Goal: Communication & Community: Answer question/provide support

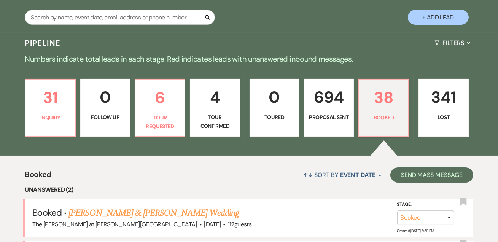
scroll to position [184, 0]
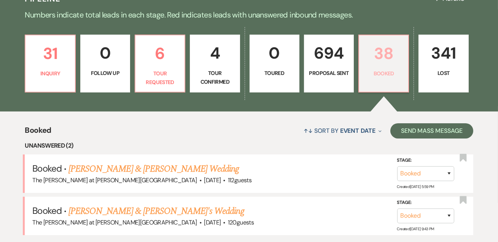
click at [366, 61] on p "38" at bounding box center [384, 54] width 40 height 26
click at [380, 56] on p "38" at bounding box center [384, 54] width 40 height 26
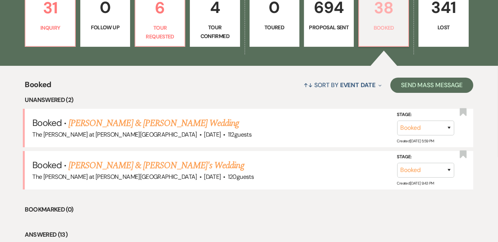
scroll to position [323, 0]
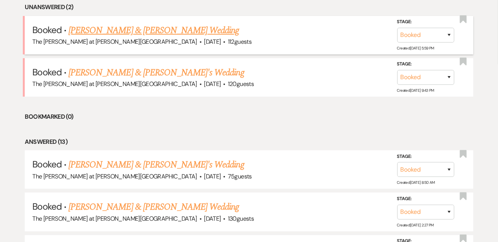
click at [135, 25] on link "[PERSON_NAME] & [PERSON_NAME] Wedding" at bounding box center [154, 31] width 171 height 14
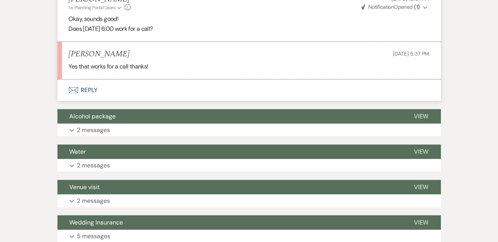
scroll to position [554, 0]
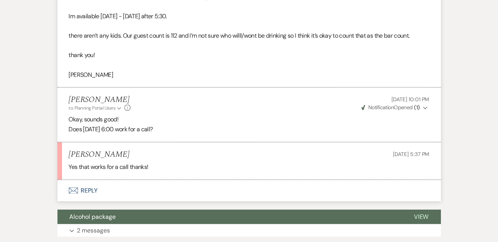
click at [96, 180] on button "Envelope Reply" at bounding box center [250, 190] width 384 height 21
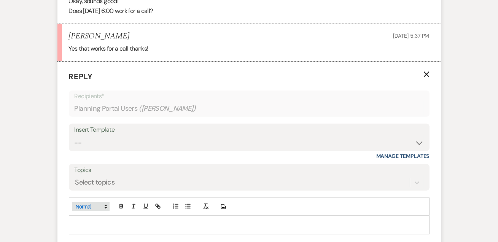
scroll to position [681, 0]
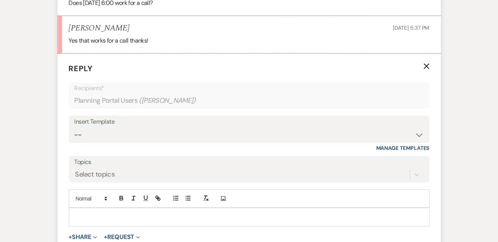
click at [112, 213] on p at bounding box center [249, 217] width 349 height 8
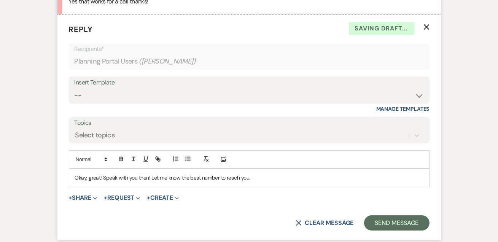
scroll to position [773, 0]
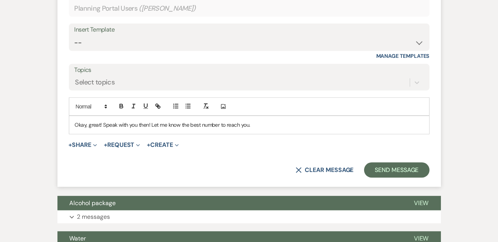
click at [390, 166] on form "Reply X Draft saved! Recipients* Planning Portal Users ( [PERSON_NAME] ) Insert…" at bounding box center [250, 74] width 384 height 225
click at [385, 163] on button "Send Message" at bounding box center [396, 170] width 65 height 15
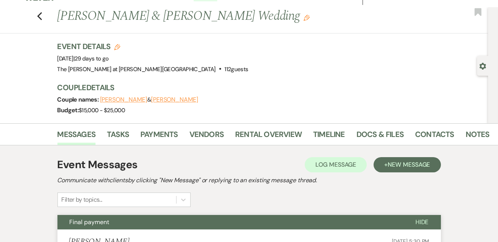
scroll to position [0, 0]
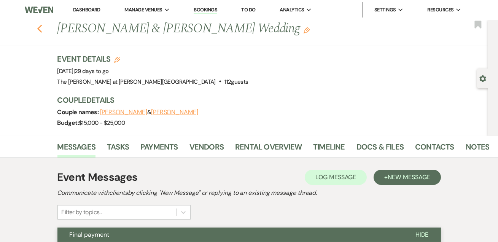
click at [39, 30] on icon "Previous" at bounding box center [40, 28] width 6 height 9
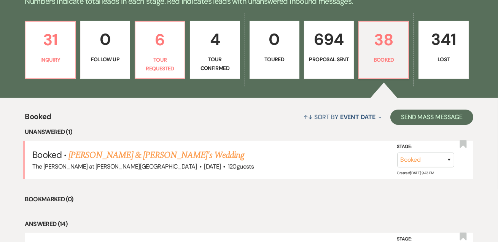
scroll to position [231, 0]
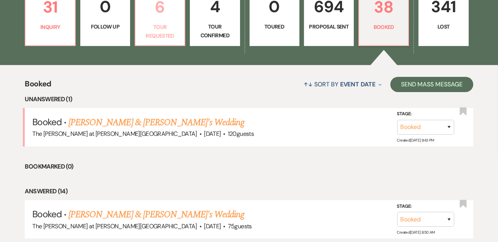
click at [152, 29] on p "Tour Requested" at bounding box center [160, 31] width 40 height 17
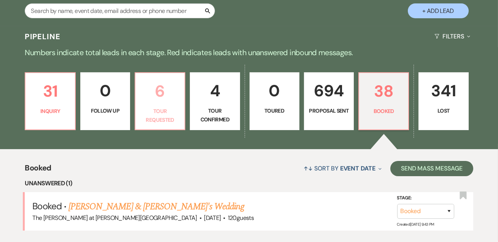
scroll to position [231, 0]
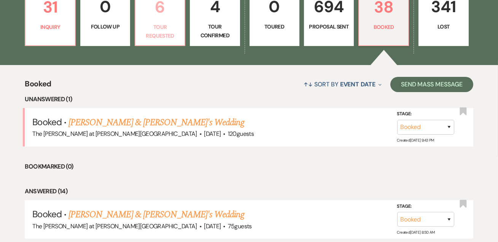
select select "2"
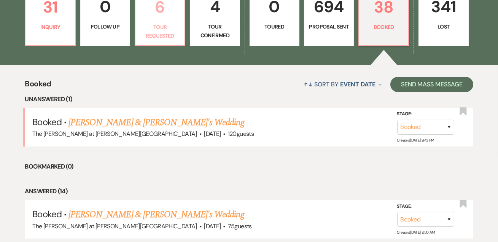
select select "2"
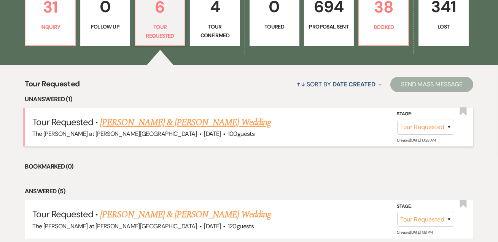
click at [167, 121] on link "[PERSON_NAME] & [PERSON_NAME] Wedding" at bounding box center [185, 123] width 171 height 14
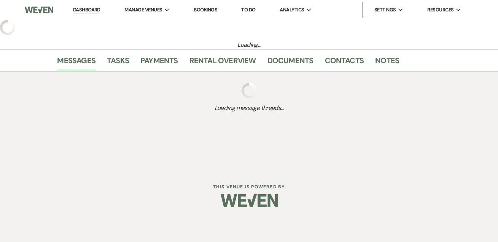
select select "2"
select select "5"
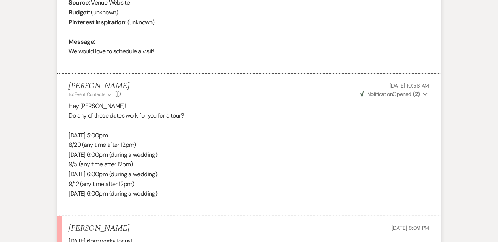
scroll to position [461, 0]
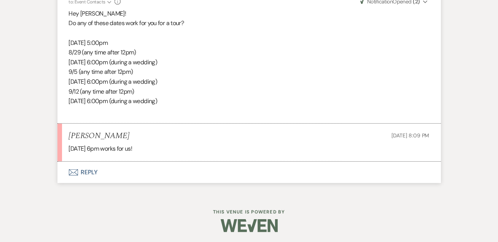
click at [84, 167] on button "Envelope Reply" at bounding box center [250, 172] width 384 height 21
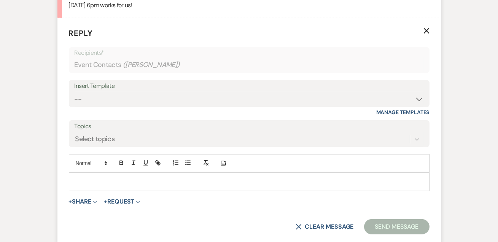
scroll to position [613, 0]
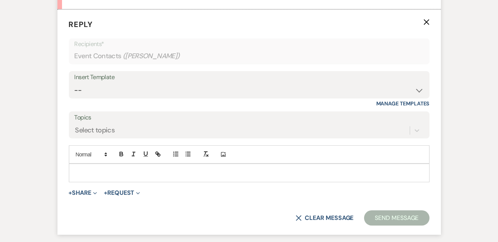
click at [94, 169] on p at bounding box center [249, 173] width 349 height 8
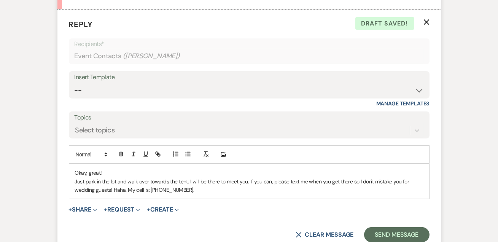
drag, startPoint x: 88, startPoint y: 177, endPoint x: 227, endPoint y: 189, distance: 139.1
click at [227, 189] on p "Just park in the lot and walk over towards the tent. I will be there to meet yo…" at bounding box center [249, 185] width 349 height 17
click at [193, 189] on p "Just park in the lot and walk over towards the tent. I will be there to meet yo…" at bounding box center [249, 185] width 349 height 17
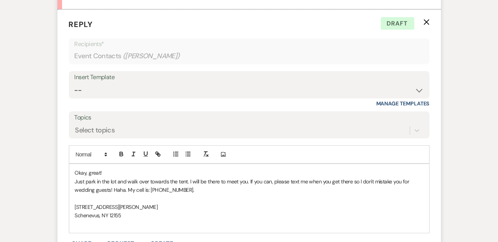
click at [202, 188] on p "Just park in the lot and walk over towards the tent. I will be there to meet yo…" at bounding box center [249, 185] width 349 height 17
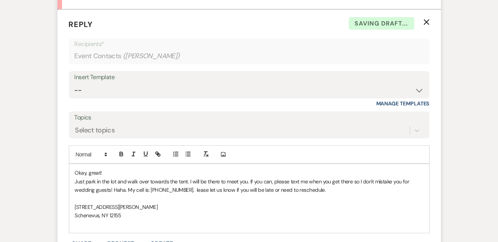
click at [187, 190] on p "Just park in the lot and walk over towards the tent. I will be there to meet yo…" at bounding box center [249, 185] width 349 height 17
click at [325, 189] on p "Just park in the lot and walk over towards the tent. I will be there to meet yo…" at bounding box center [249, 185] width 349 height 17
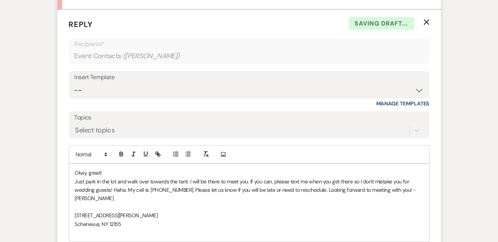
click at [183, 211] on p "[STREET_ADDRESS][PERSON_NAME]" at bounding box center [249, 215] width 349 height 8
click at [187, 214] on p "[STREET_ADDRESS][PERSON_NAME]" at bounding box center [249, 215] width 349 height 8
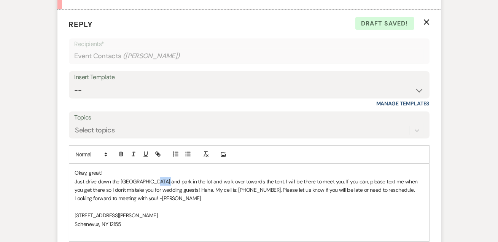
drag, startPoint x: 162, startPoint y: 179, endPoint x: 152, endPoint y: 180, distance: 10.7
click at [152, 180] on p "Just drive down the [GEOGRAPHIC_DATA] and park in the lot and walk over towards…" at bounding box center [249, 190] width 349 height 26
click at [209, 203] on p at bounding box center [249, 207] width 349 height 8
click at [182, 177] on p "Just drive down the [GEOGRAPHIC_DATA], park in the lot and walk over towards th…" at bounding box center [249, 190] width 349 height 26
click at [216, 207] on p at bounding box center [249, 207] width 349 height 8
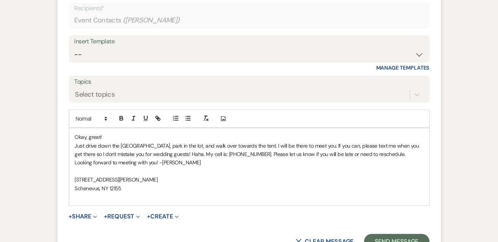
scroll to position [660, 0]
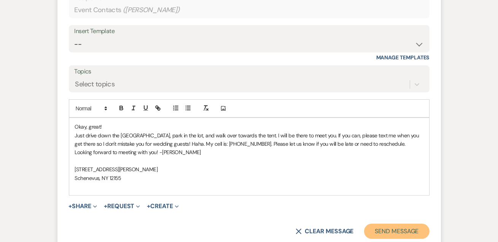
click at [395, 233] on button "Send Message" at bounding box center [396, 231] width 65 height 15
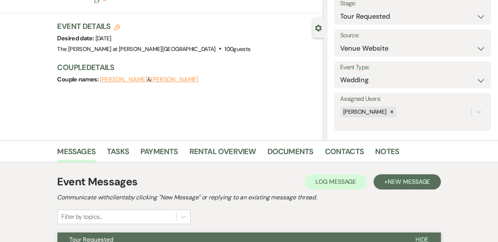
scroll to position [0, 0]
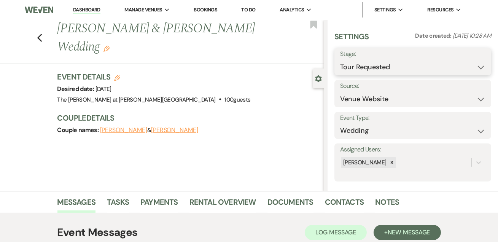
click at [397, 62] on select "Inquiry Follow Up Tour Requested Tour Confirmed Toured Proposal Sent Booked Lost" at bounding box center [412, 67] width 145 height 15
select select "4"
click at [340, 60] on select "Inquiry Follow Up Tour Requested Tour Confirmed Toured Proposal Sent Booked Lost" at bounding box center [412, 67] width 145 height 15
click at [474, 67] on button "Save" at bounding box center [475, 61] width 33 height 15
click at [76, 8] on link "Dashboard" at bounding box center [86, 9] width 27 height 7
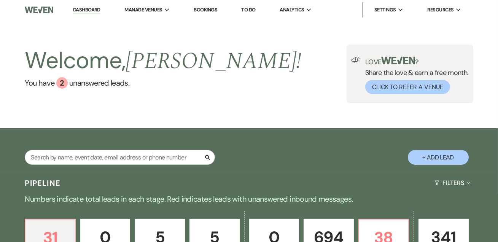
scroll to position [138, 0]
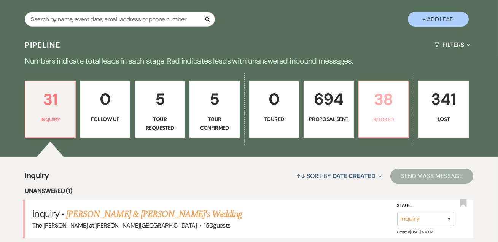
click at [396, 99] on p "38" at bounding box center [384, 100] width 40 height 26
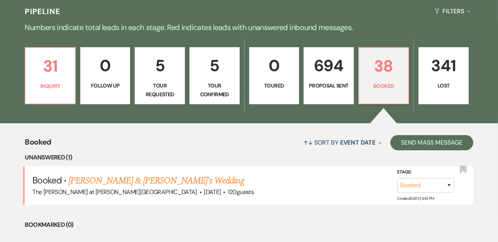
scroll to position [184, 0]
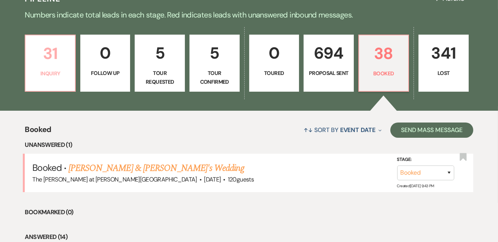
click at [57, 72] on p "Inquiry" at bounding box center [50, 73] width 40 height 8
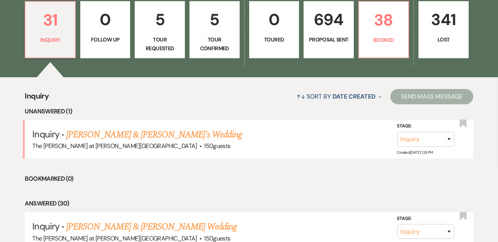
scroll to position [231, 0]
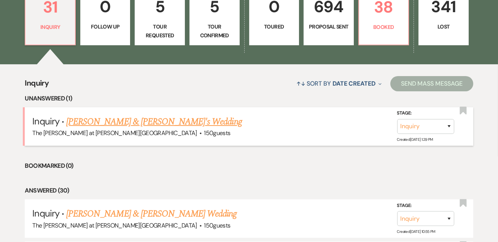
click at [106, 121] on link "[PERSON_NAME] & [PERSON_NAME]'s Wedding" at bounding box center [154, 122] width 176 height 14
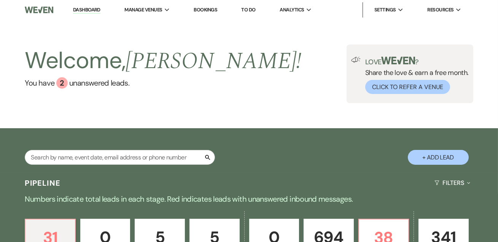
select select "5"
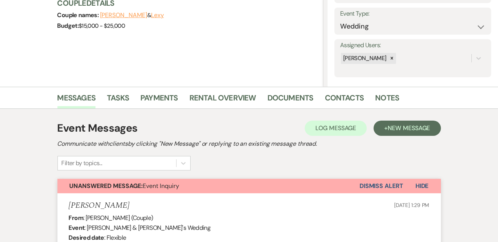
scroll to position [138, 0]
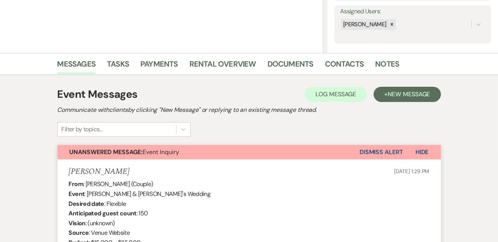
click at [388, 153] on button "Dismiss Alert" at bounding box center [382, 152] width 44 height 14
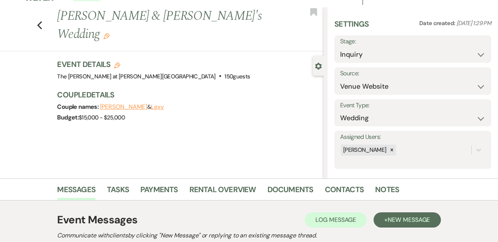
scroll to position [0, 0]
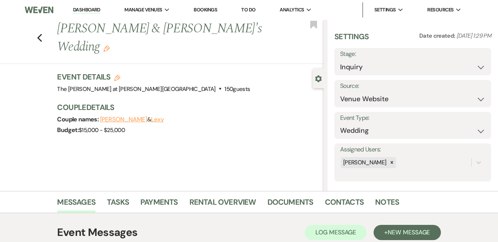
click at [86, 13] on link "Dashboard" at bounding box center [86, 9] width 27 height 7
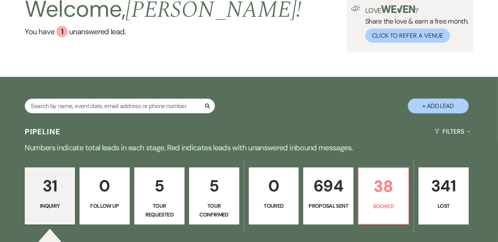
scroll to position [138, 0]
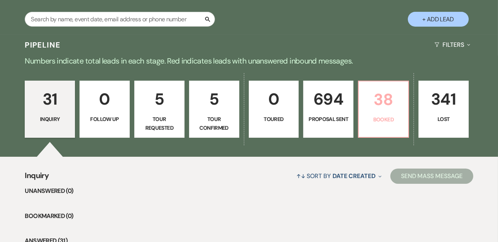
click at [375, 81] on link "38 Booked" at bounding box center [383, 109] width 51 height 57
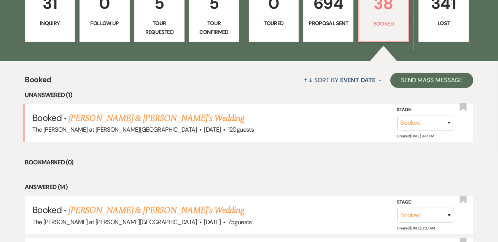
scroll to position [323, 0]
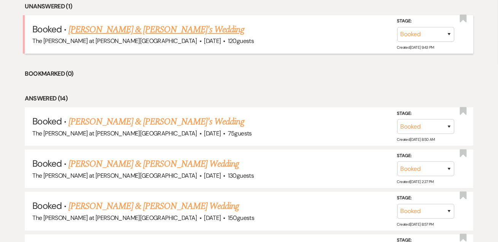
click at [118, 26] on link "[PERSON_NAME] & [PERSON_NAME]'s Wedding" at bounding box center [157, 30] width 176 height 14
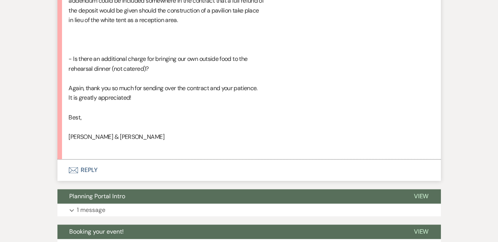
scroll to position [2722, 0]
click at [93, 160] on button "Envelope Reply" at bounding box center [250, 170] width 384 height 21
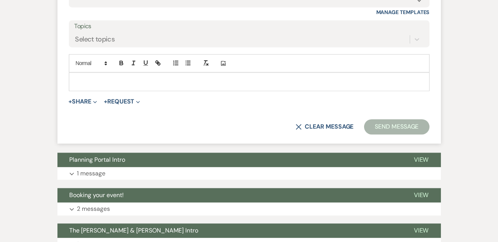
scroll to position [2952, 0]
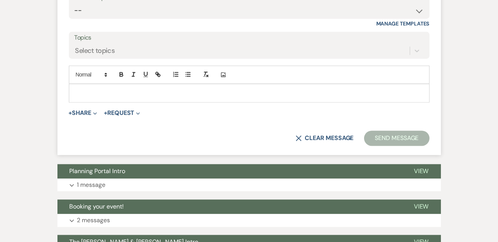
click at [102, 89] on p at bounding box center [249, 93] width 349 height 8
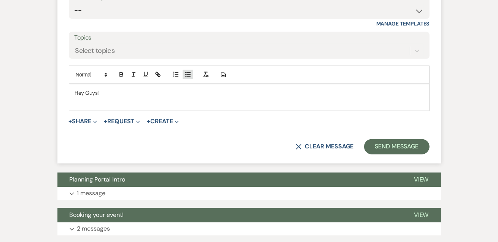
click at [189, 71] on icon "button" at bounding box center [188, 74] width 7 height 7
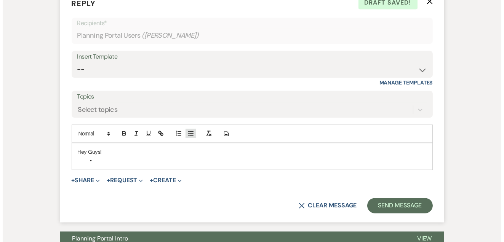
scroll to position [2906, 0]
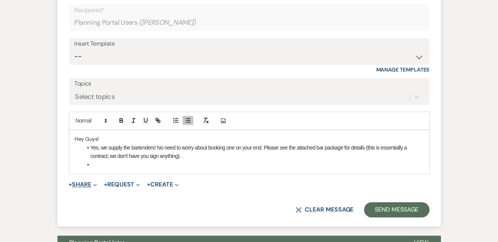
click at [92, 182] on button "+ Share Expand" at bounding box center [83, 185] width 29 height 6
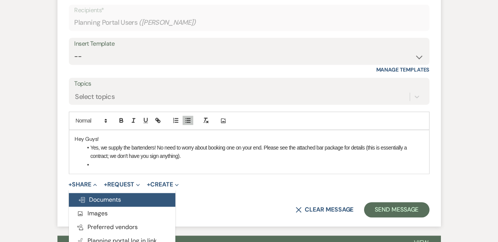
click at [102, 193] on button "Doc Upload Documents" at bounding box center [122, 200] width 107 height 14
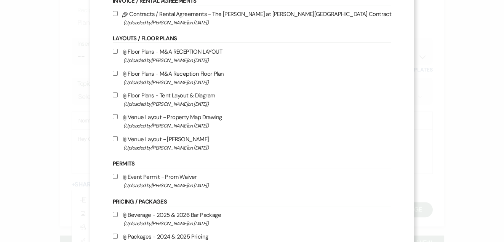
scroll to position [184, 0]
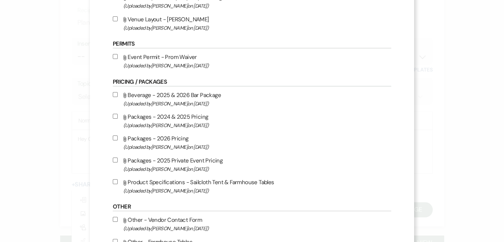
click at [193, 96] on label "Attach File Beverage - 2025 & 2026 Bar Package (Uploaded by [PERSON_NAME] on [D…" at bounding box center [252, 99] width 278 height 18
click at [118, 96] on input "Attach File Beverage - 2025 & 2026 Bar Package (Uploaded by [PERSON_NAME] on [D…" at bounding box center [115, 94] width 5 height 5
checkbox input "true"
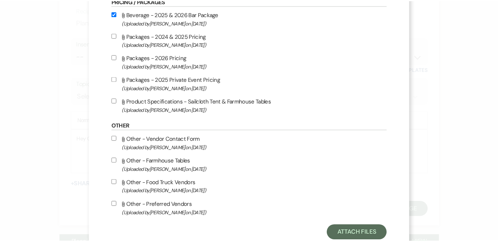
scroll to position [286, 0]
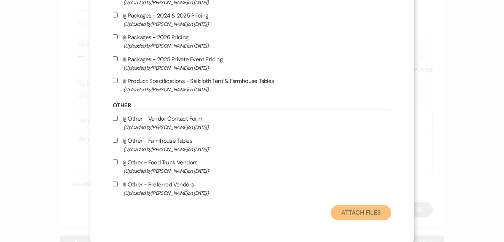
click at [331, 212] on button "Attach Files" at bounding box center [361, 212] width 61 height 15
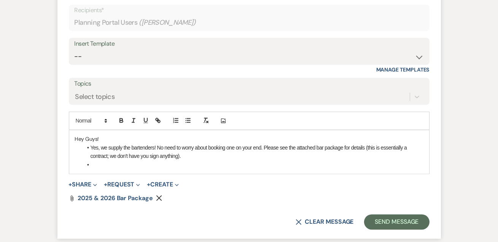
click at [195, 144] on li "Yes, we supply the bartenders! No need to worry about booking one on your end. …" at bounding box center [253, 152] width 341 height 17
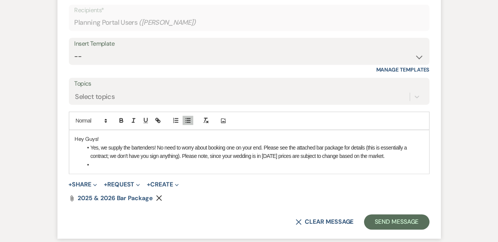
click at [94, 161] on li at bounding box center [253, 165] width 341 height 8
drag, startPoint x: 383, startPoint y: 143, endPoint x: 334, endPoint y: 144, distance: 48.8
click at [334, 144] on li "Yes, we supply the bartenders! No need to worry about booking one on your end. …" at bounding box center [253, 152] width 341 height 17
click at [196, 157] on div "Hey Guys! Yes, we supply the bartenders! No need to worry about booking one on …" at bounding box center [249, 151] width 360 height 43
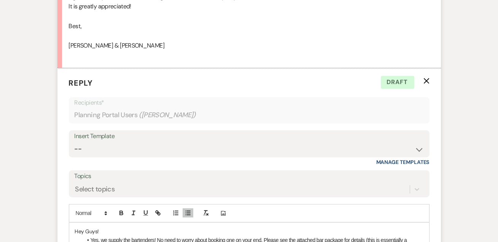
scroll to position [2952, 0]
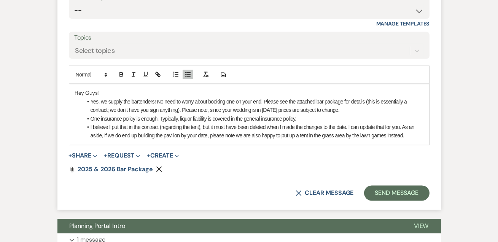
click at [412, 123] on li "I believe I put that in the contract (regarding the tent), but it must have bee…" at bounding box center [253, 131] width 341 height 17
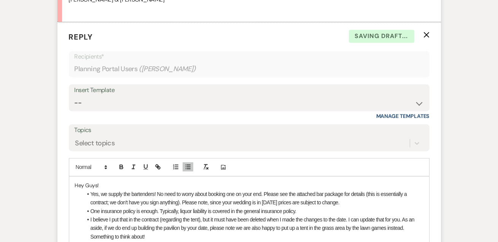
scroll to position [2906, 0]
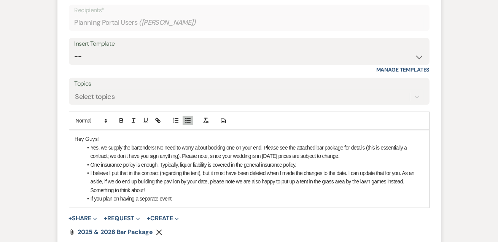
click at [192, 195] on li "If you plan on having a separate event" at bounding box center [253, 199] width 341 height 8
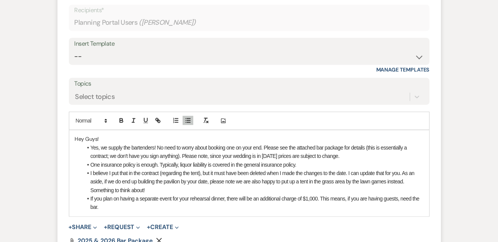
click at [400, 195] on li "If you plan on having a separate event for your rehearsal dinner, there will be…" at bounding box center [253, 203] width 341 height 17
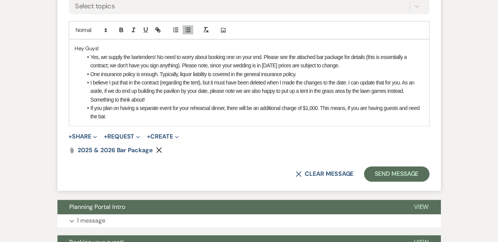
scroll to position [2999, 0]
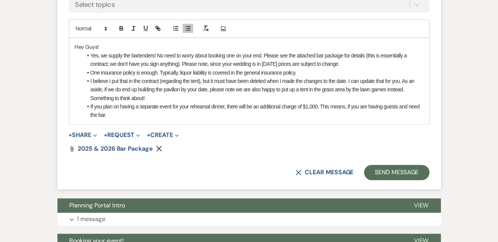
click at [139, 102] on li "If you plan on having a separate event for your rehearsal dinner, there will be…" at bounding box center [253, 110] width 341 height 17
click at [133, 102] on li "If you plan on having a separate event for your rehearsal dinner, there will be…" at bounding box center [253, 110] width 341 height 17
click at [189, 102] on li "If you plan on having a separate event for your rehearsal dinner, there will be…" at bounding box center [253, 110] width 341 height 17
click at [318, 102] on li "If you plan on having a separate event for your rehearsal dinner, there will be…" at bounding box center [253, 110] width 341 height 17
click at [105, 102] on li "If you plan on having a separate event for your rehearsal dinner, there will be…" at bounding box center [253, 110] width 341 height 17
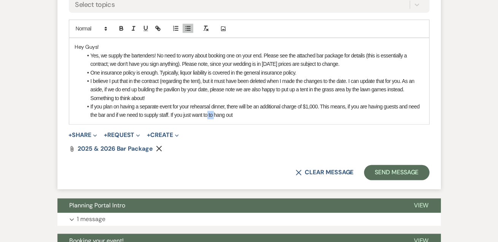
drag, startPoint x: 215, startPoint y: 104, endPoint x: 208, endPoint y: 104, distance: 6.9
click at [208, 104] on li "If you plan on having a separate event for your rehearsal dinner, there will be…" at bounding box center [253, 110] width 341 height 17
click at [230, 102] on li "If you plan on having a separate event for your rehearsal dinner, there will be…" at bounding box center [253, 110] width 341 height 17
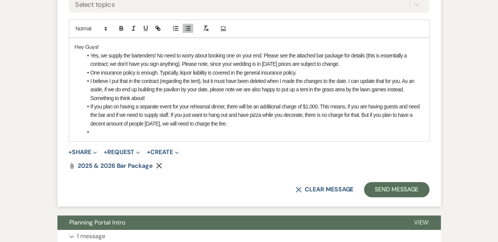
click at [165, 110] on li "If you plan on having a separate event for your rehearsal dinner, there will be…" at bounding box center [253, 115] width 341 height 26
click at [212, 128] on li at bounding box center [253, 132] width 341 height 8
click at [125, 110] on li "If you plan on having a separate event for your rehearsal dinner, there will be…" at bounding box center [253, 115] width 341 height 26
click at [109, 128] on li at bounding box center [253, 132] width 341 height 8
click at [311, 110] on li "If you plan on having a separate event for your rehearsal dinner, there will be…" at bounding box center [253, 115] width 341 height 26
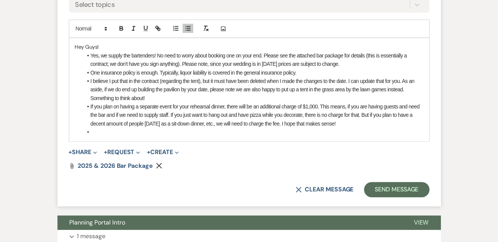
click at [105, 128] on li at bounding box center [253, 132] width 341 height 8
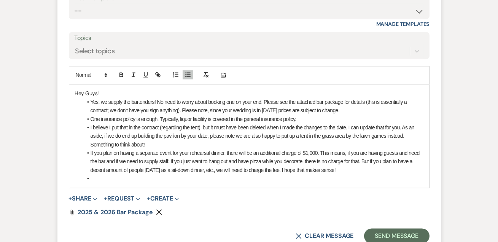
scroll to position [2952, 0]
click at [299, 115] on li "One insurance policy is enough. Typically, liquor liability is covered in the g…" at bounding box center [253, 119] width 341 height 8
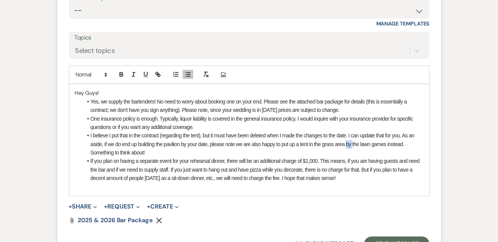
drag, startPoint x: 346, startPoint y: 130, endPoint x: 352, endPoint y: 130, distance: 6.1
click at [352, 131] on li "I believe I put that in the contract (regarding the tent), but it must have bee…" at bounding box center [253, 144] width 341 height 26
click at [249, 157] on li "If you plan on having a separate event for your rehearsal dinner, there will be…" at bounding box center [253, 170] width 341 height 26
click at [373, 167] on li "If you plan on having a separate event for your rehearsal dinner, there will be…" at bounding box center [253, 170] width 341 height 26
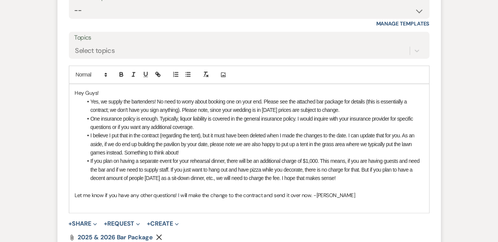
scroll to position [3045, 0]
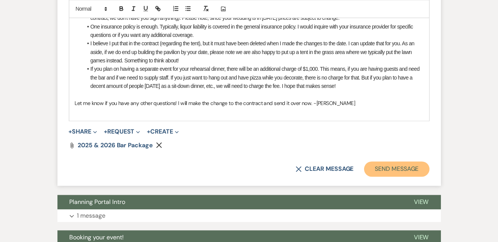
click at [402, 161] on button "Send Message" at bounding box center [396, 168] width 65 height 15
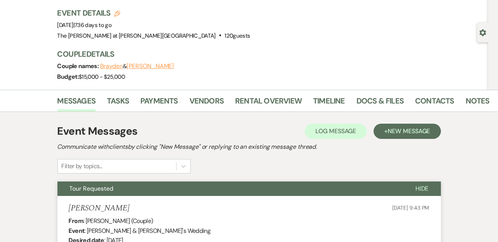
scroll to position [92, 0]
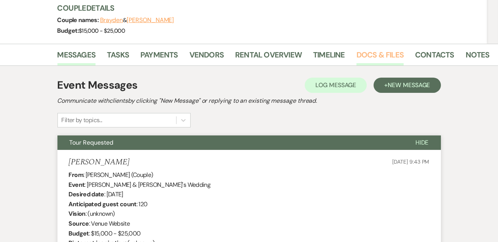
click at [391, 59] on link "Docs & Files" at bounding box center [380, 57] width 47 height 17
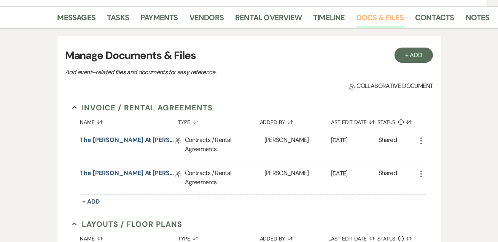
scroll to position [184, 0]
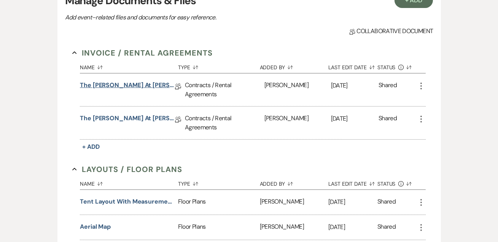
click at [132, 86] on link "The [PERSON_NAME] at [PERSON_NAME][GEOGRAPHIC_DATA] Contract" at bounding box center [127, 87] width 95 height 12
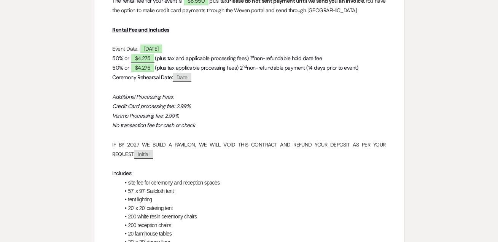
scroll to position [600, 0]
drag, startPoint x: 111, startPoint y: 96, endPoint x: 390, endPoint y: 99, distance: 278.8
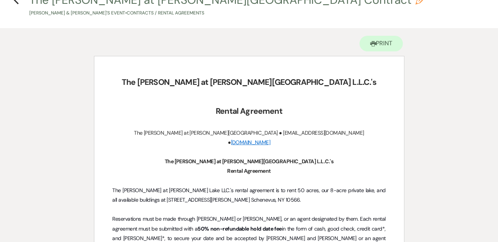
scroll to position [0, 0]
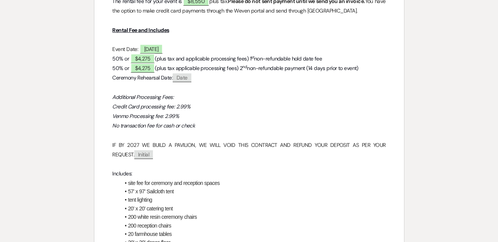
click at [228, 160] on p at bounding box center [249, 165] width 273 height 10
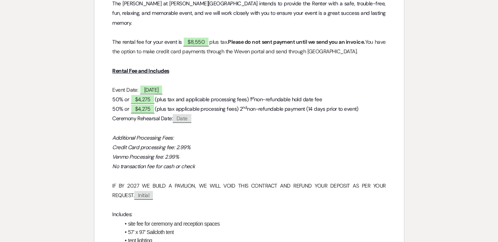
scroll to position [508, 0]
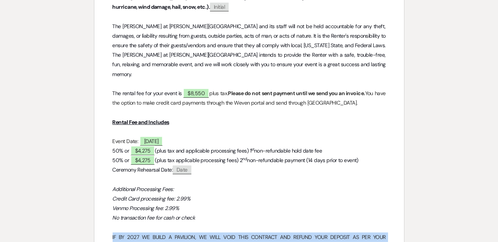
drag, startPoint x: 112, startPoint y: 189, endPoint x: 387, endPoint y: 189, distance: 274.9
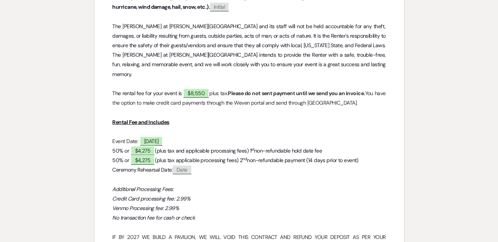
click at [280, 204] on p "Venmo Processing fee: 2.99%" at bounding box center [249, 209] width 273 height 10
click at [158, 233] on p "IF BY 2027 WE BUILD A PAVILION, WE WILL VOID THIS CONTRACT AND REFUND YOUR DEPO…" at bounding box center [249, 242] width 273 height 19
drag, startPoint x: 111, startPoint y: 189, endPoint x: 387, endPoint y: 192, distance: 275.7
drag, startPoint x: 387, startPoint y: 192, endPoint x: 297, endPoint y: 150, distance: 99.3
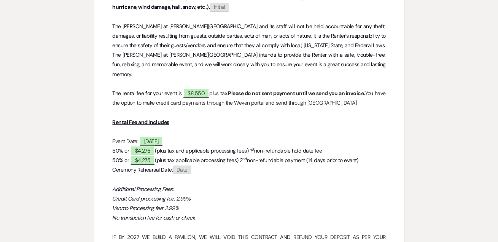
click at [297, 194] on p "Credit Card processing fee: 2.99%" at bounding box center [249, 199] width 273 height 10
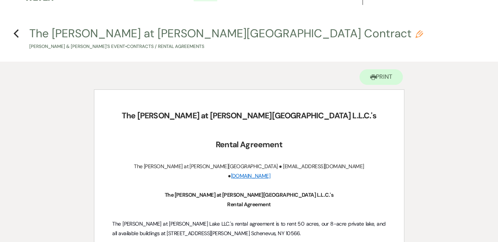
scroll to position [0, 0]
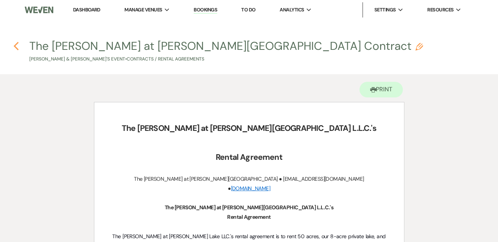
click at [16, 45] on use "button" at bounding box center [16, 46] width 5 height 8
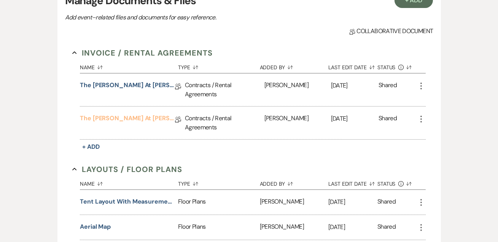
click at [152, 118] on link "The [PERSON_NAME] at [PERSON_NAME][GEOGRAPHIC_DATA] Contract" at bounding box center [127, 120] width 95 height 12
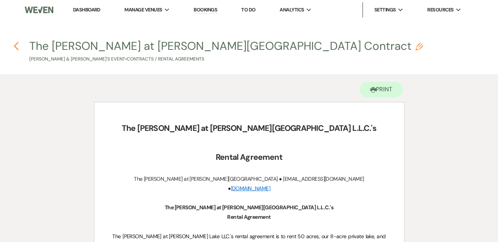
click at [14, 47] on icon "Previous" at bounding box center [16, 46] width 6 height 9
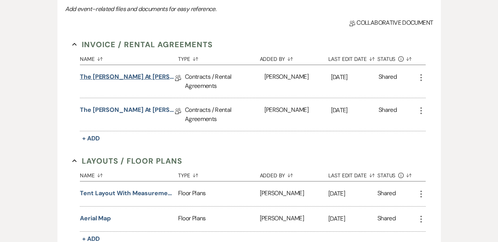
scroll to position [184, 0]
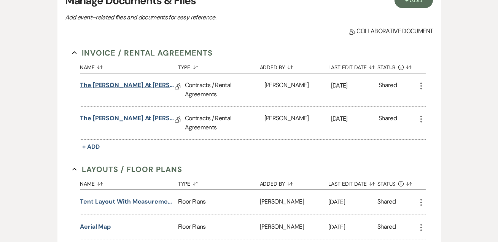
click at [133, 88] on link "The [PERSON_NAME] at [PERSON_NAME][GEOGRAPHIC_DATA] Contract" at bounding box center [127, 87] width 95 height 12
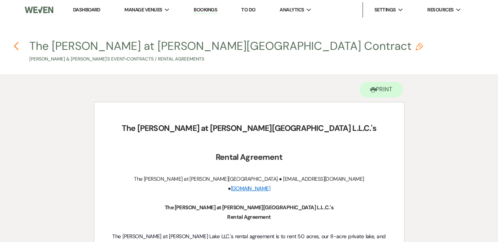
click at [18, 45] on icon "Previous" at bounding box center [16, 46] width 6 height 9
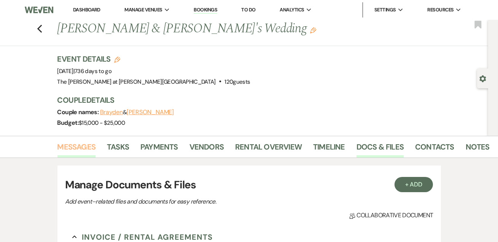
click at [80, 150] on link "Messages" at bounding box center [77, 149] width 38 height 17
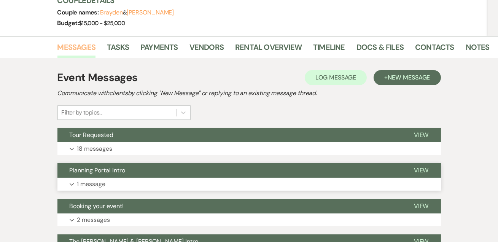
scroll to position [138, 0]
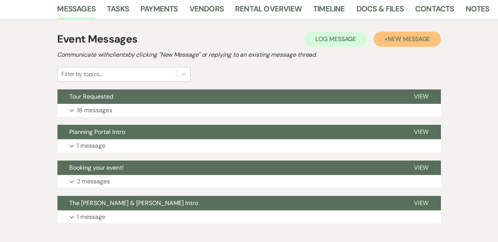
click at [393, 35] on span "New Message" at bounding box center [409, 39] width 42 height 8
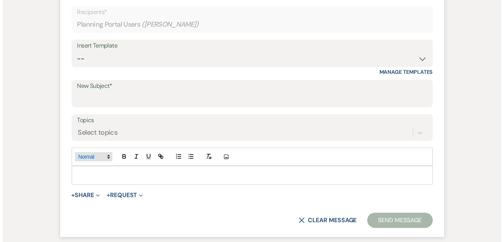
scroll to position [277, 0]
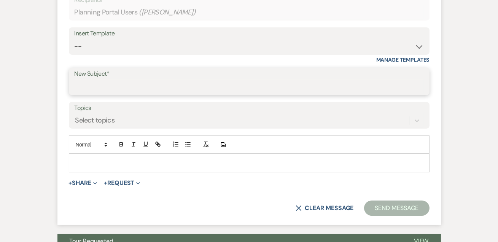
click at [123, 80] on input "New Subject*" at bounding box center [250, 87] width 350 height 15
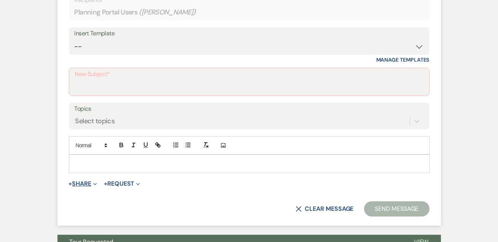
click at [77, 182] on button "+ Share Expand" at bounding box center [83, 184] width 29 height 6
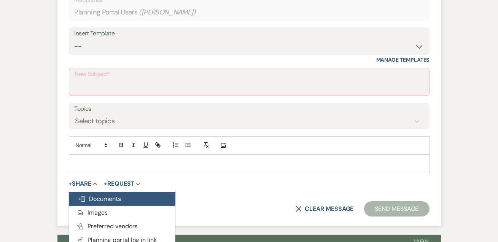
click at [130, 193] on button "Doc Upload Documents" at bounding box center [122, 199] width 107 height 14
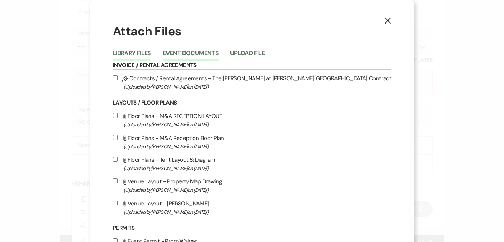
click at [202, 54] on button "Event Documents" at bounding box center [191, 55] width 56 height 11
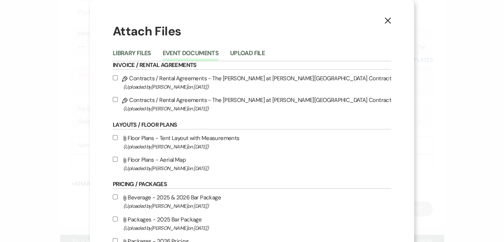
click at [144, 80] on label "Pencil Contracts / Rental Agreements - The [PERSON_NAME] at [PERSON_NAME][GEOGR…" at bounding box center [252, 82] width 278 height 18
click at [118, 80] on input "Pencil Contracts / Rental Agreements - The [PERSON_NAME] at [PERSON_NAME][GEOGR…" at bounding box center [115, 77] width 5 height 5
click at [118, 76] on input "Pencil Contracts / Rental Agreements - The [PERSON_NAME] at [PERSON_NAME][GEOGR…" at bounding box center [115, 77] width 5 height 5
checkbox input "false"
click at [118, 99] on input "Pencil Contracts / Rental Agreements - The [PERSON_NAME] at [PERSON_NAME][GEOGR…" at bounding box center [115, 99] width 5 height 5
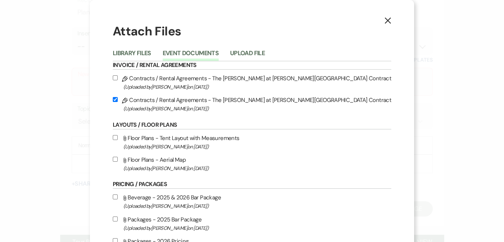
checkbox input "true"
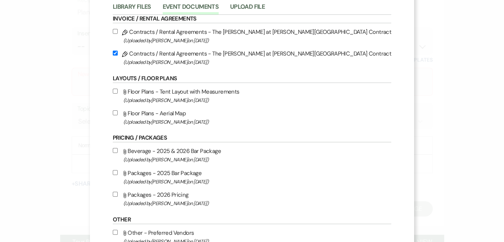
scroll to position [95, 0]
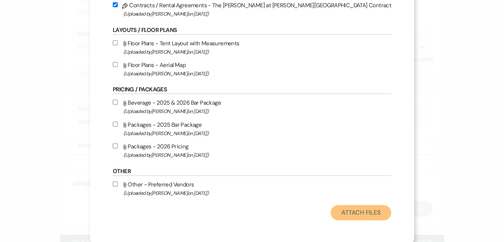
click at [331, 209] on button "Attach Files" at bounding box center [361, 212] width 61 height 15
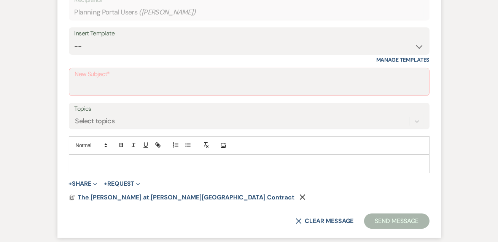
click at [117, 195] on span "The [PERSON_NAME] at [PERSON_NAME][GEOGRAPHIC_DATA] Contract" at bounding box center [186, 197] width 217 height 8
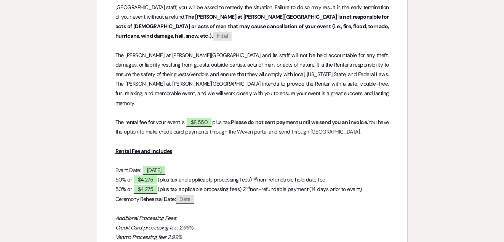
scroll to position [323, 0]
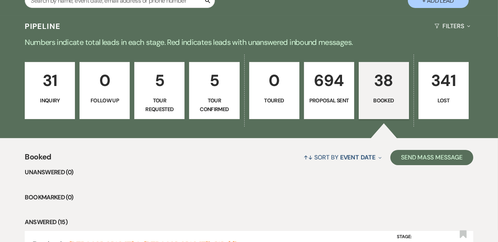
scroll to position [138, 0]
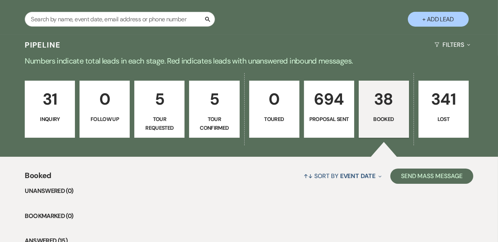
click at [382, 105] on p "38" at bounding box center [384, 99] width 40 height 26
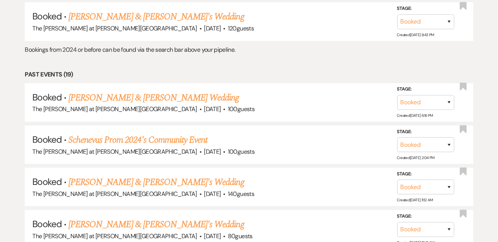
scroll to position [877, 0]
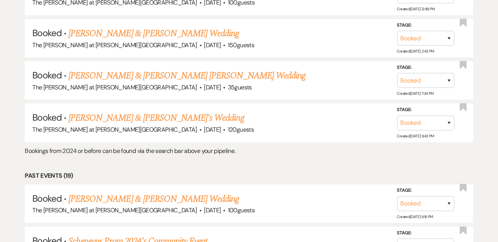
click at [113, 146] on p "Bookings from 2024 or before can be found via the search bar above your pipelin…" at bounding box center [249, 151] width 449 height 10
click at [117, 111] on link "[PERSON_NAME] & [PERSON_NAME]'s Wedding" at bounding box center [157, 118] width 176 height 14
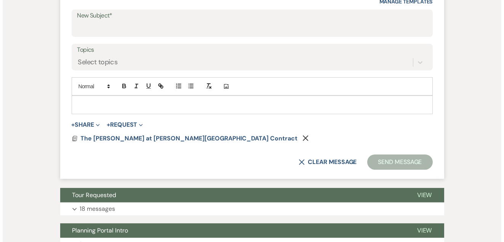
scroll to position [289, 0]
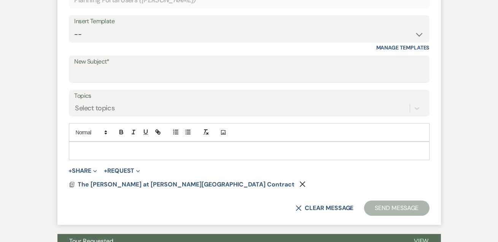
click at [300, 182] on use "button" at bounding box center [303, 185] width 6 height 6
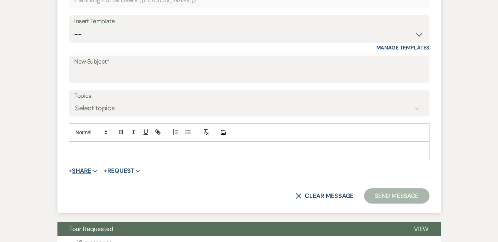
click at [95, 167] on span "Expand" at bounding box center [94, 171] width 6 height 8
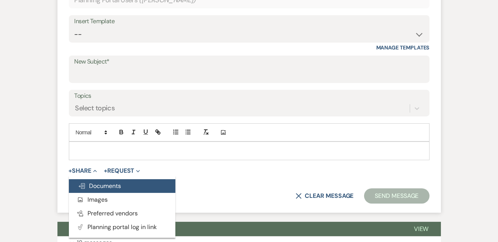
click at [93, 181] on button "Doc Upload Documents" at bounding box center [122, 186] width 107 height 14
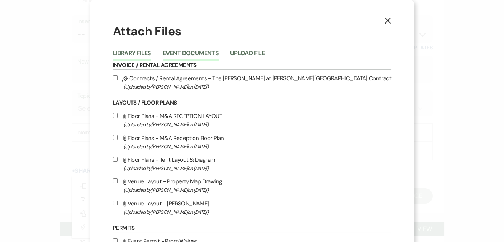
click at [204, 55] on button "Event Documents" at bounding box center [191, 55] width 56 height 11
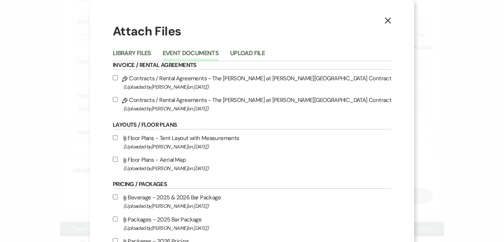
click at [145, 78] on label "Pencil Contracts / Rental Agreements - The [PERSON_NAME] at [PERSON_NAME][GEOGR…" at bounding box center [252, 82] width 278 height 18
click at [118, 78] on input "Pencil Contracts / Rental Agreements - The [PERSON_NAME] at [PERSON_NAME][GEOGR…" at bounding box center [115, 77] width 5 height 5
checkbox input "true"
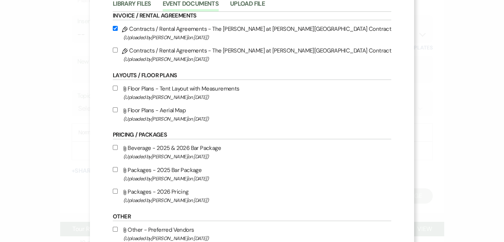
scroll to position [95, 0]
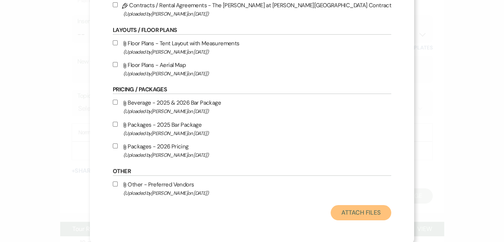
click at [331, 209] on button "Attach Files" at bounding box center [361, 212] width 61 height 15
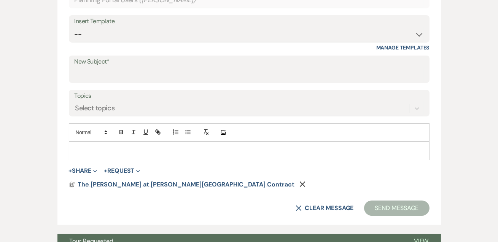
click at [92, 181] on span "The [PERSON_NAME] at [PERSON_NAME][GEOGRAPHIC_DATA] Contract" at bounding box center [186, 185] width 217 height 8
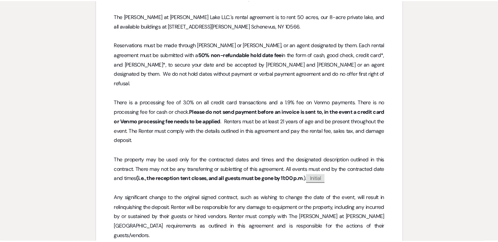
scroll to position [0, 0]
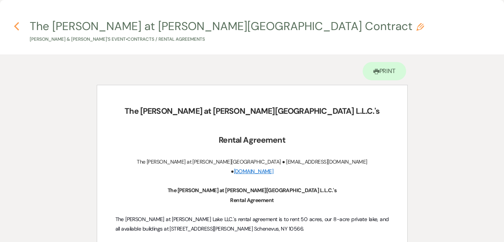
click at [17, 22] on icon "Previous" at bounding box center [17, 26] width 6 height 9
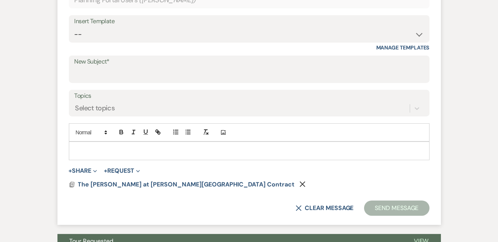
click at [85, 142] on div at bounding box center [249, 151] width 360 height 18
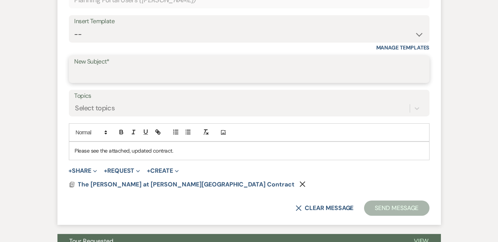
click at [230, 78] on input "New Subject*" at bounding box center [250, 74] width 350 height 15
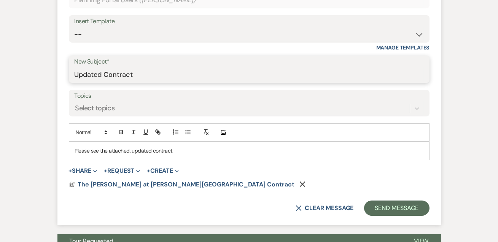
type input "Updated Contract"
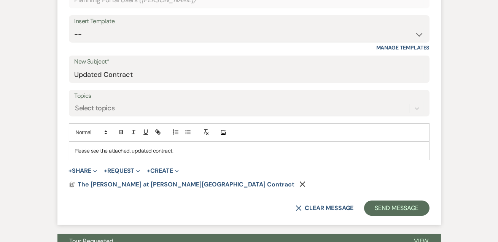
click at [376, 198] on form "New Message X Saving draft... Recipients* Planning Portal Users ( [PERSON_NAME]…" at bounding box center [250, 89] width 384 height 272
click at [382, 205] on button "Send Message" at bounding box center [396, 208] width 65 height 15
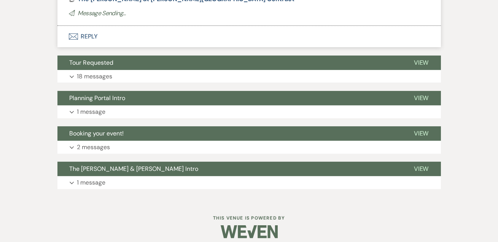
scroll to position [6, 0]
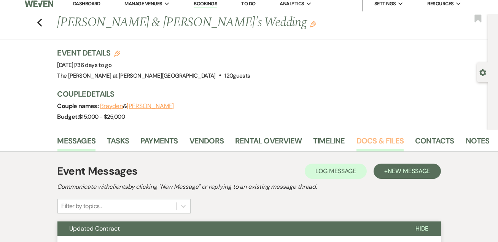
click at [373, 143] on link "Docs & Files" at bounding box center [380, 143] width 47 height 17
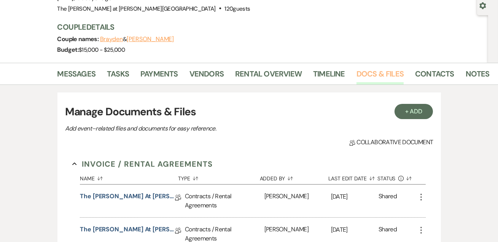
scroll to position [145, 0]
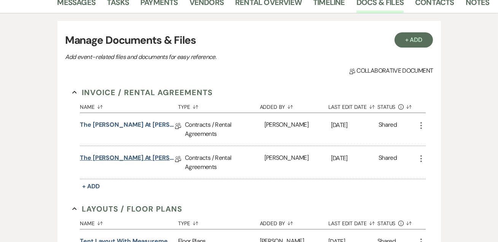
click at [136, 157] on link "The [PERSON_NAME] at [PERSON_NAME][GEOGRAPHIC_DATA] Contract" at bounding box center [127, 159] width 95 height 12
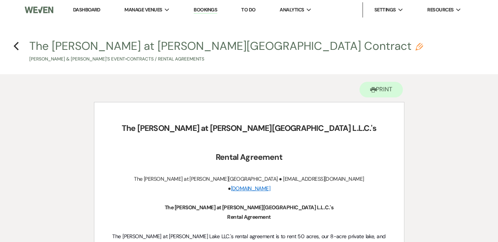
click at [21, 45] on h4 "Previous The [PERSON_NAME] at [PERSON_NAME][GEOGRAPHIC_DATA] Contract Pencil [P…" at bounding box center [249, 50] width 498 height 25
click at [15, 45] on use "button" at bounding box center [16, 46] width 5 height 8
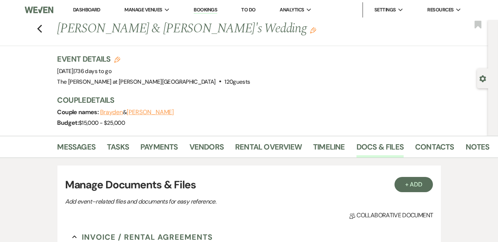
scroll to position [145, 0]
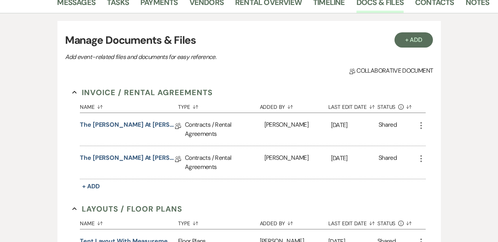
click at [422, 158] on use "button" at bounding box center [422, 158] width 2 height 7
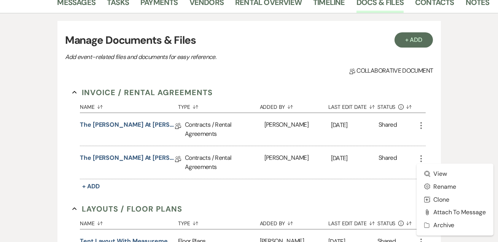
click at [421, 157] on use "button" at bounding box center [422, 158] width 2 height 7
click at [114, 168] on div "The [PERSON_NAME] at [PERSON_NAME][GEOGRAPHIC_DATA] Contract Collab Doc" at bounding box center [132, 162] width 105 height 33
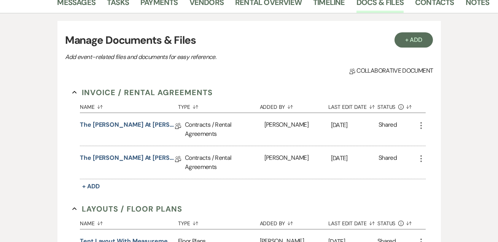
scroll to position [52, 0]
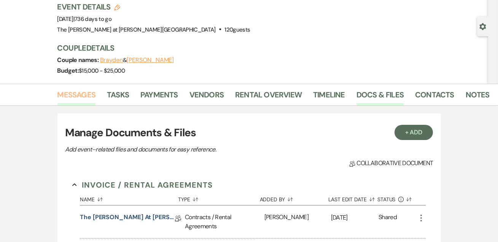
click at [69, 97] on link "Messages" at bounding box center [77, 97] width 38 height 17
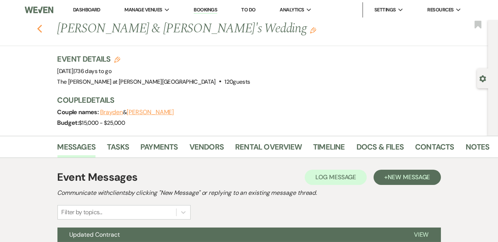
click at [42, 27] on use "button" at bounding box center [39, 29] width 5 height 8
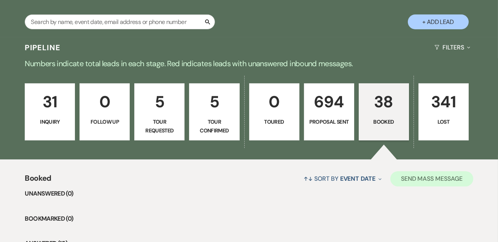
scroll to position [184, 0]
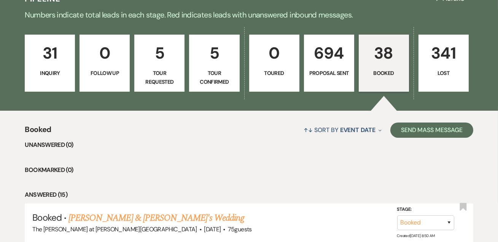
click at [388, 55] on p "38" at bounding box center [384, 53] width 40 height 26
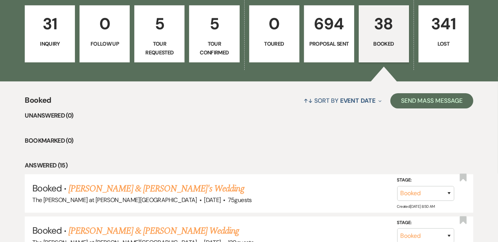
scroll to position [277, 0]
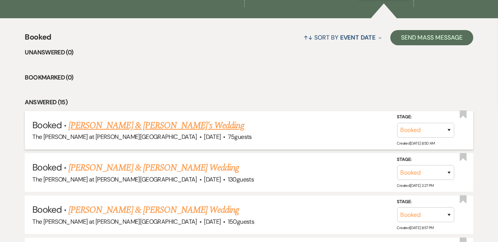
click at [160, 121] on link "[PERSON_NAME] & [PERSON_NAME]'s Wedding" at bounding box center [157, 126] width 176 height 14
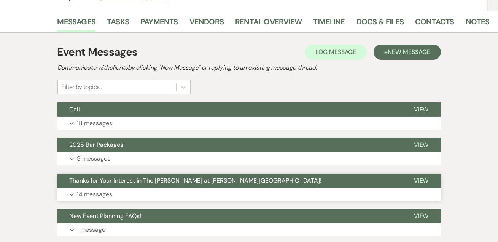
scroll to position [184, 0]
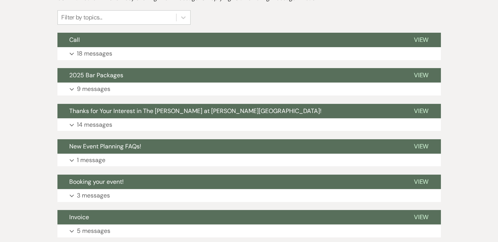
click at [93, 59] on div "Event Messages Log Log Message + New Message Communicate with clients by clicki…" at bounding box center [250, 142] width 384 height 342
click at [102, 49] on p "18 messages" at bounding box center [94, 54] width 35 height 10
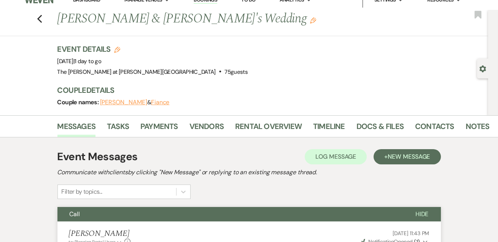
scroll to position [0, 0]
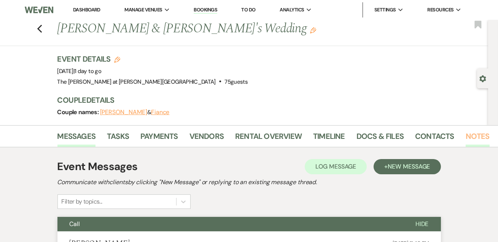
click at [475, 141] on link "Notes" at bounding box center [478, 138] width 24 height 17
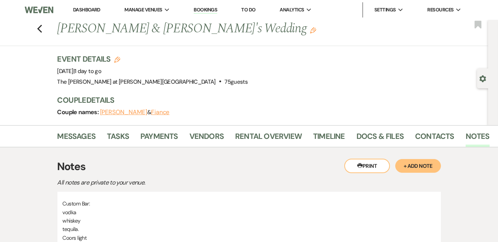
click at [43, 33] on div "Previous [PERSON_NAME] & [PERSON_NAME]'s Wedding Edit Bookmark" at bounding box center [242, 33] width 492 height 26
click at [43, 27] on icon "Previous" at bounding box center [40, 28] width 6 height 9
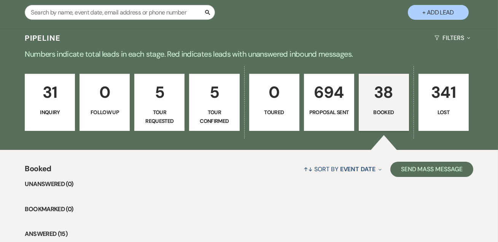
scroll to position [184, 0]
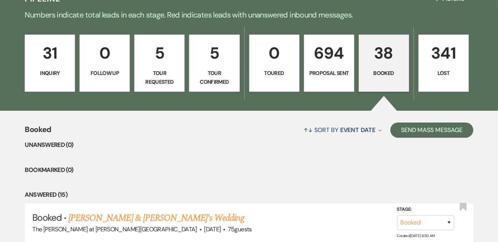
click at [379, 67] on link "38 Booked" at bounding box center [384, 63] width 50 height 57
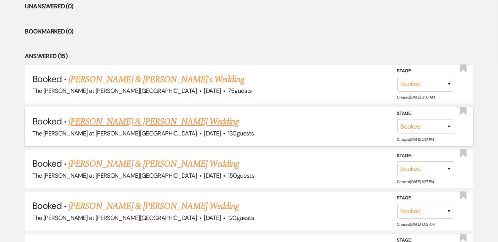
click at [160, 117] on link "[PERSON_NAME] & [PERSON_NAME] Wedding" at bounding box center [154, 122] width 171 height 14
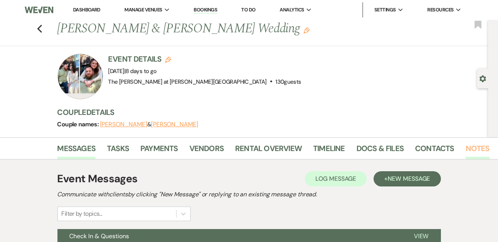
click at [475, 155] on link "Notes" at bounding box center [478, 150] width 24 height 17
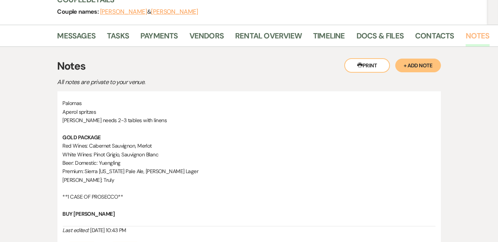
scroll to position [46, 0]
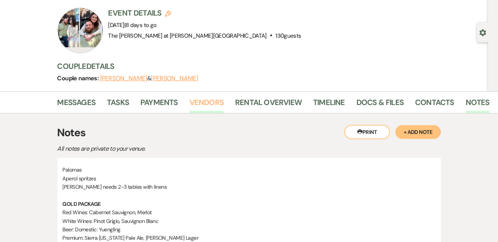
click at [201, 104] on link "Vendors" at bounding box center [207, 104] width 34 height 17
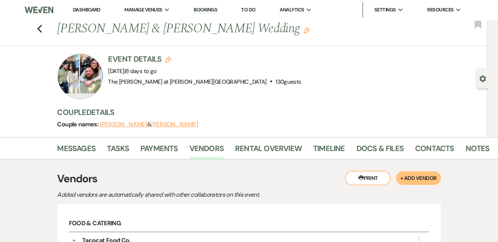
click at [77, 9] on link "Dashboard" at bounding box center [86, 9] width 27 height 6
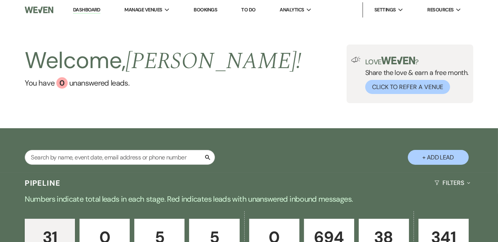
click at [94, 9] on link "Dashboard" at bounding box center [86, 9] width 27 height 7
